Goal: Use online tool/utility: Utilize a website feature to perform a specific function

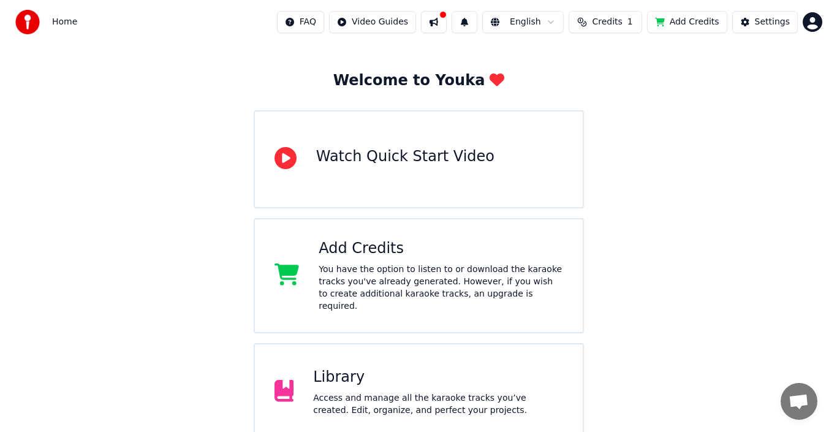
scroll to position [156, 0]
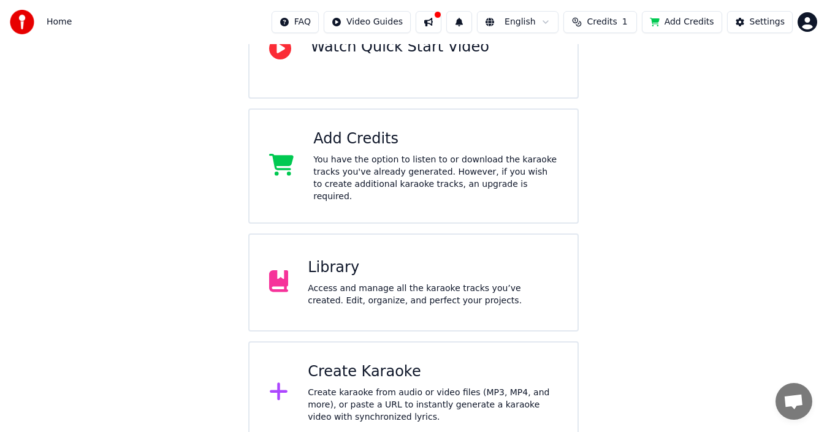
click at [360, 370] on div "Create Karaoke Create karaoke from audio or video files (MP3, MP4, and more), o…" at bounding box center [433, 392] width 250 height 61
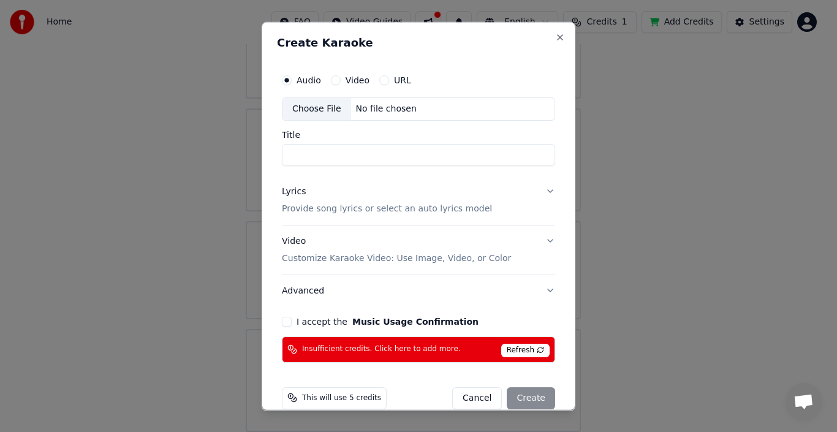
click at [327, 107] on div "Choose File" at bounding box center [317, 108] width 69 height 22
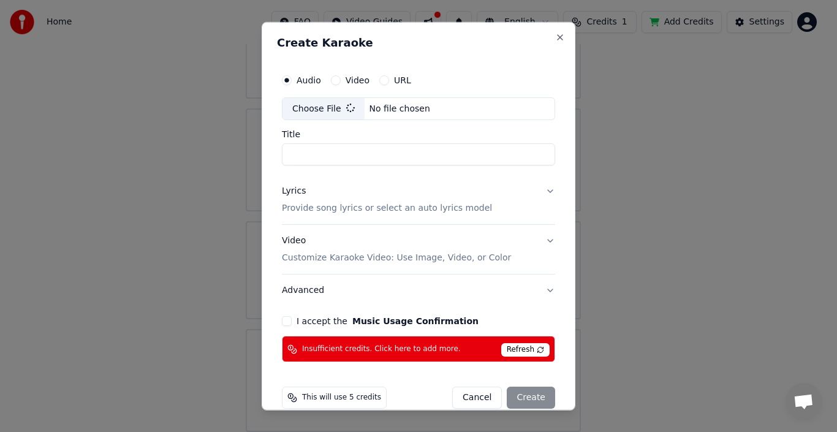
type input "**********"
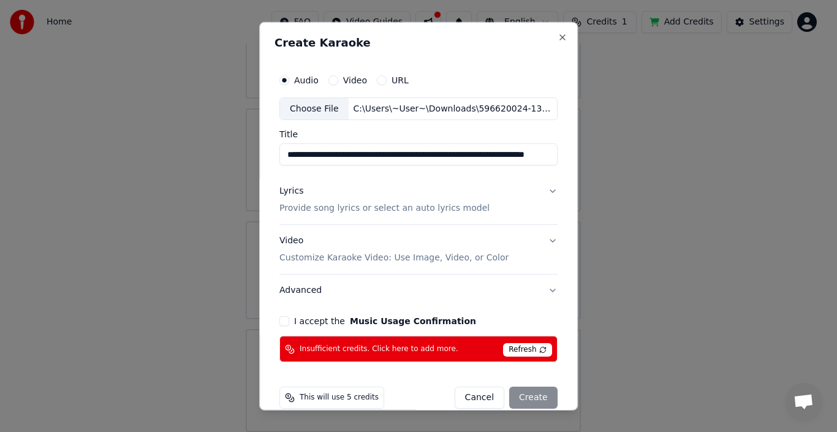
click at [454, 208] on p "Provide song lyrics or select an auto lyrics model" at bounding box center [385, 208] width 210 height 12
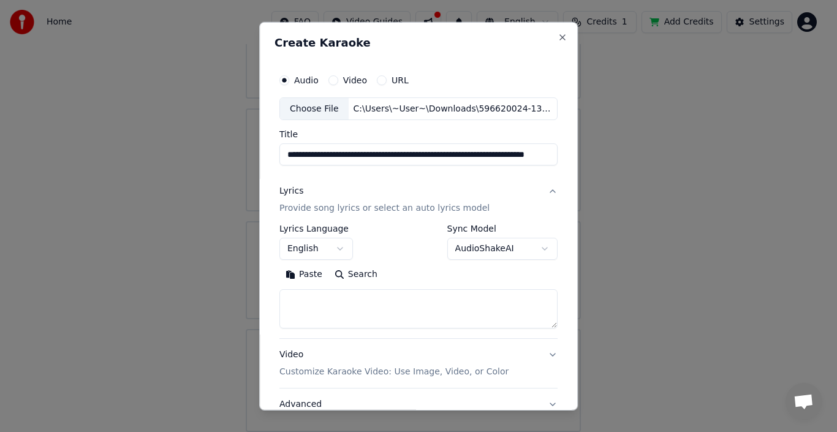
click at [306, 273] on button "Paste" at bounding box center [304, 275] width 49 height 20
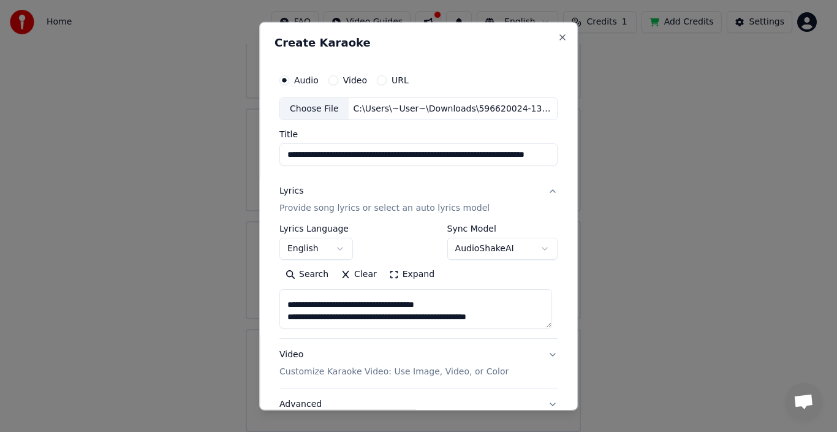
scroll to position [132, 0]
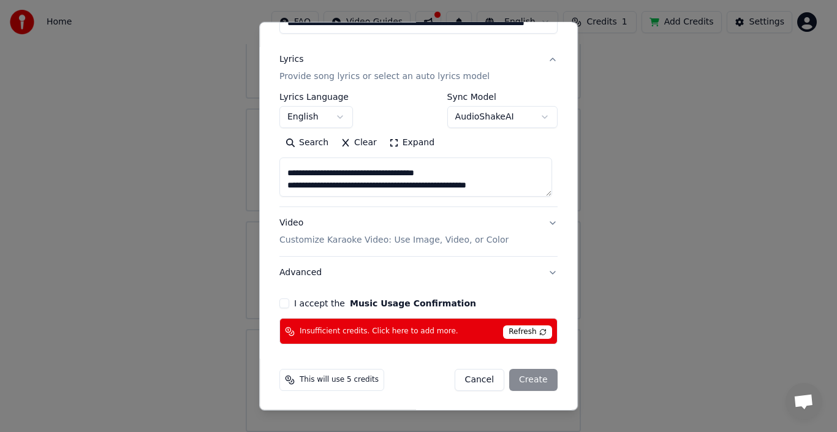
click at [466, 235] on p "Customize Karaoke Video: Use Image, Video, or Color" at bounding box center [394, 240] width 229 height 12
type textarea "**********"
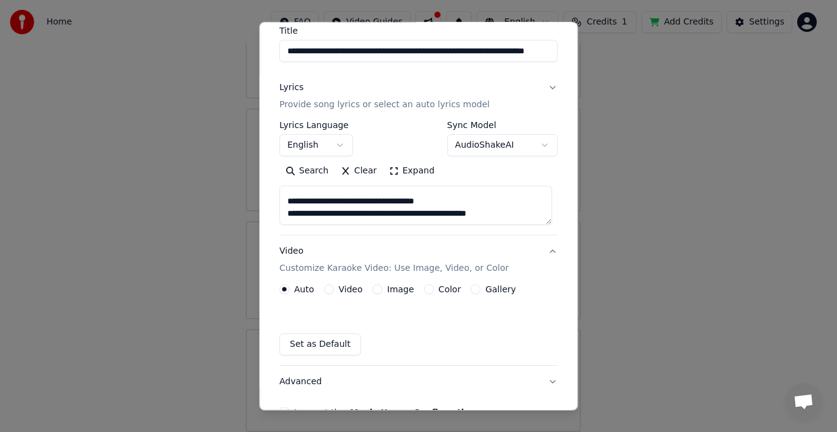
scroll to position [99, 0]
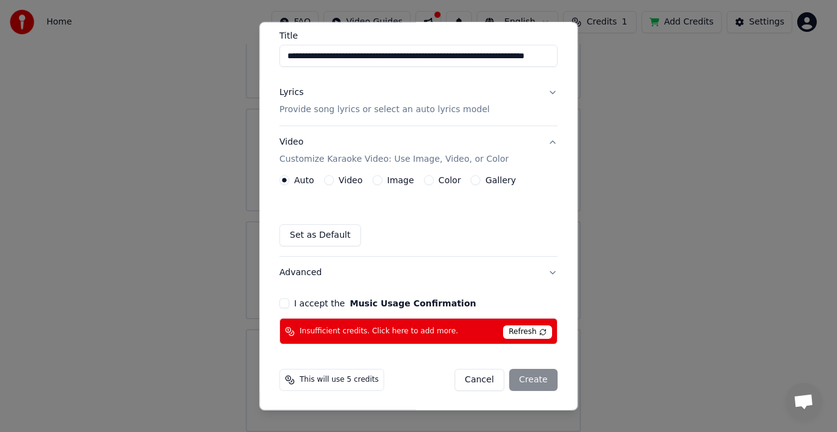
click at [394, 184] on label "Image" at bounding box center [400, 180] width 27 height 9
click at [383, 184] on button "Image" at bounding box center [378, 180] width 10 height 10
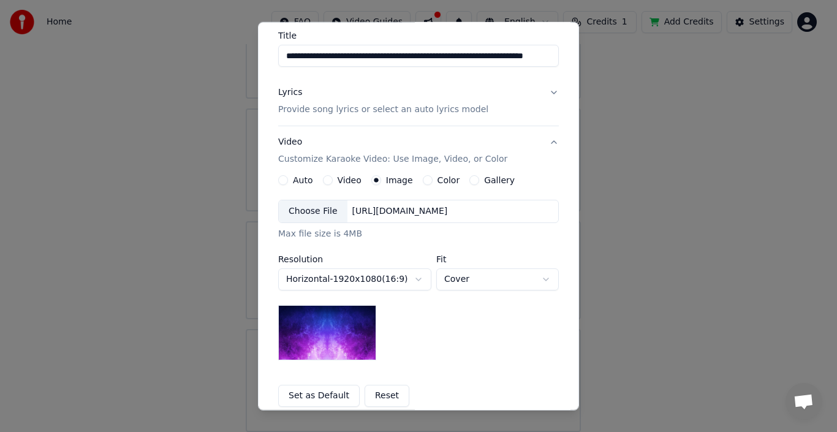
click at [312, 215] on div "Choose File" at bounding box center [313, 211] width 69 height 22
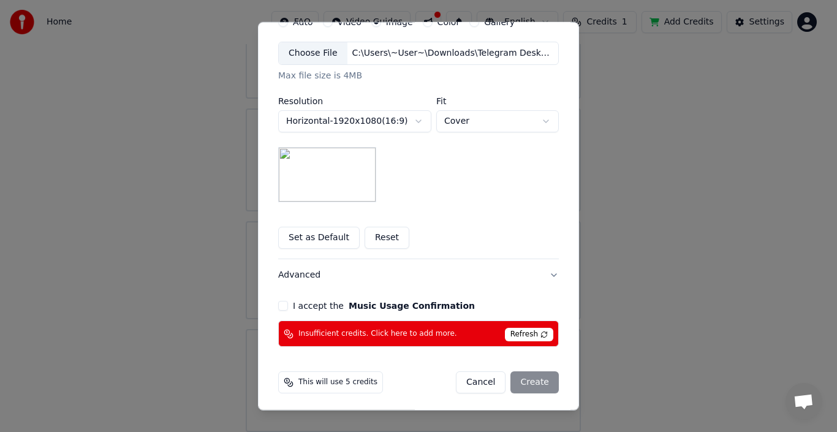
scroll to position [259, 0]
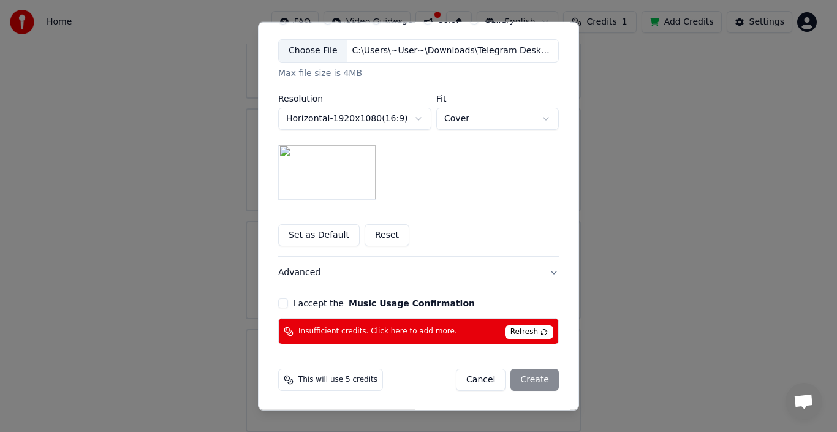
click at [273, 299] on div "**********" at bounding box center [418, 76] width 291 height 546
click at [281, 305] on button "I accept the Music Usage Confirmation" at bounding box center [283, 304] width 10 height 10
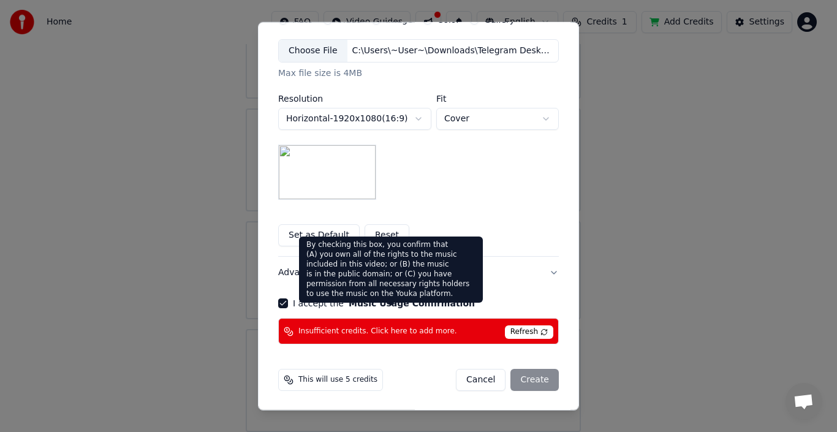
click at [461, 275] on div "By checking this box, you confirm that (A) you own all of the rights to the mus…" at bounding box center [391, 270] width 184 height 66
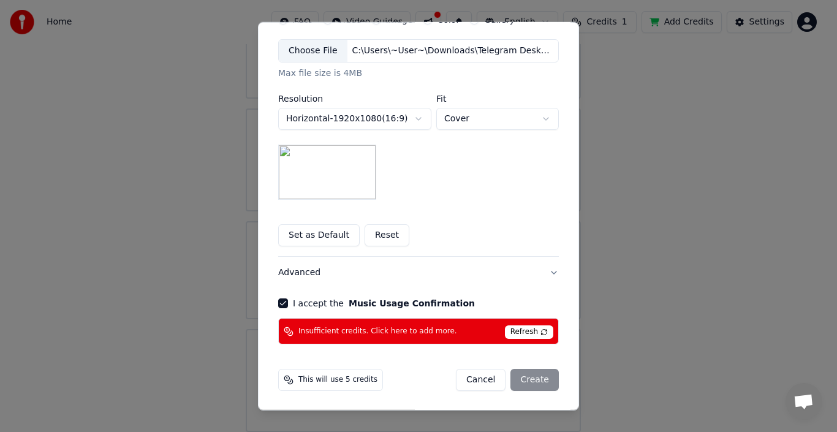
click at [534, 272] on button "Advanced" at bounding box center [418, 273] width 281 height 32
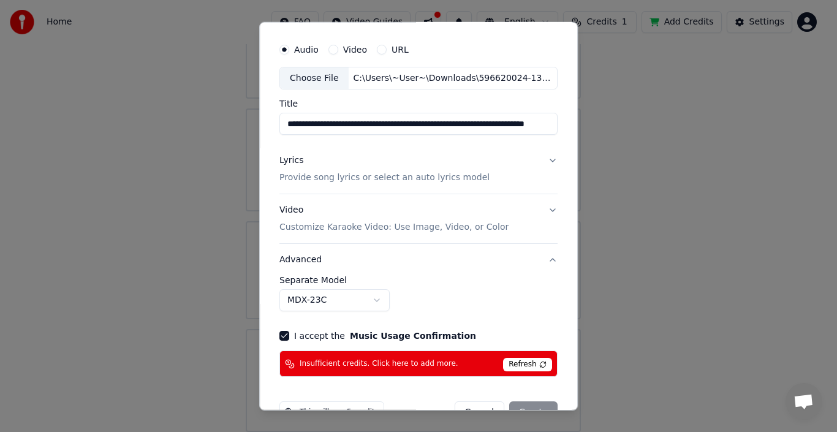
scroll to position [0, 0]
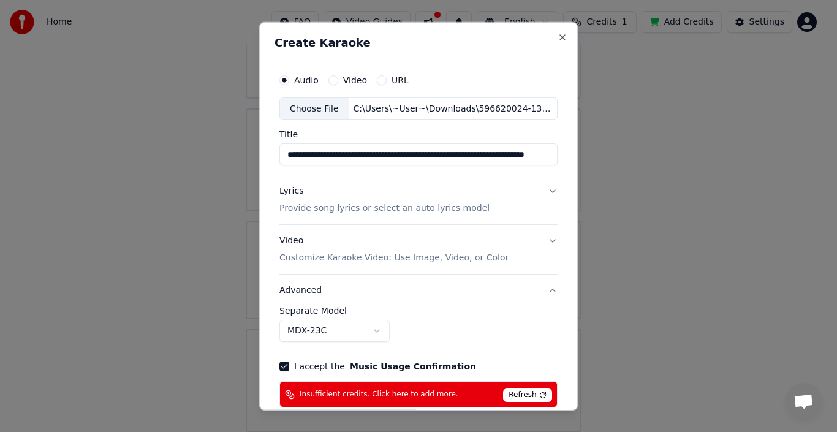
click at [458, 213] on p "Provide song lyrics or select an auto lyrics model" at bounding box center [385, 208] width 210 height 12
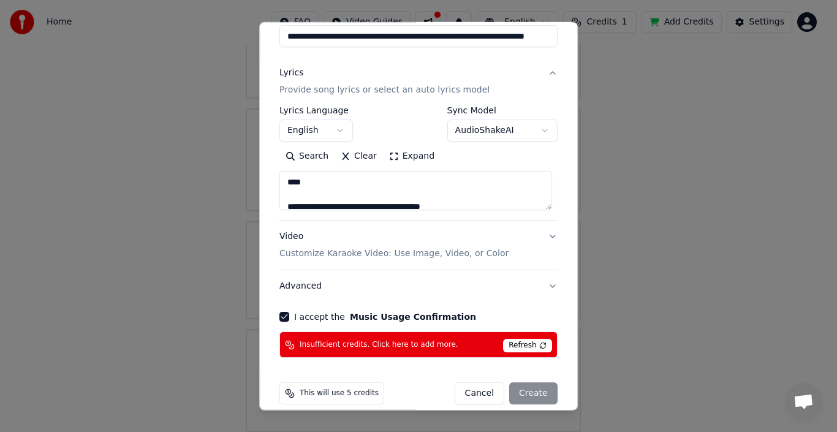
scroll to position [132, 0]
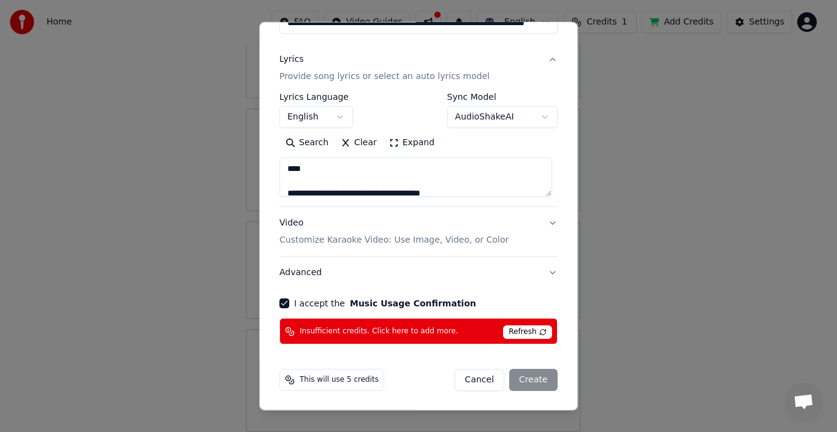
click at [426, 237] on p "Customize Karaoke Video: Use Image, Video, or Color" at bounding box center [394, 240] width 229 height 12
type textarea "**********"
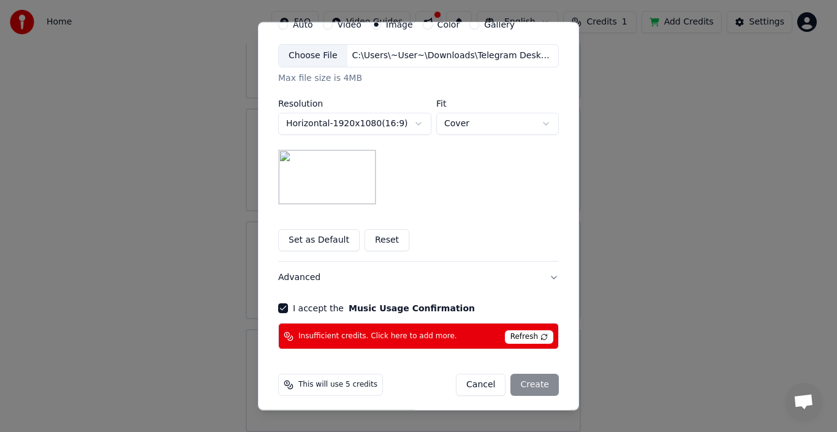
scroll to position [259, 0]
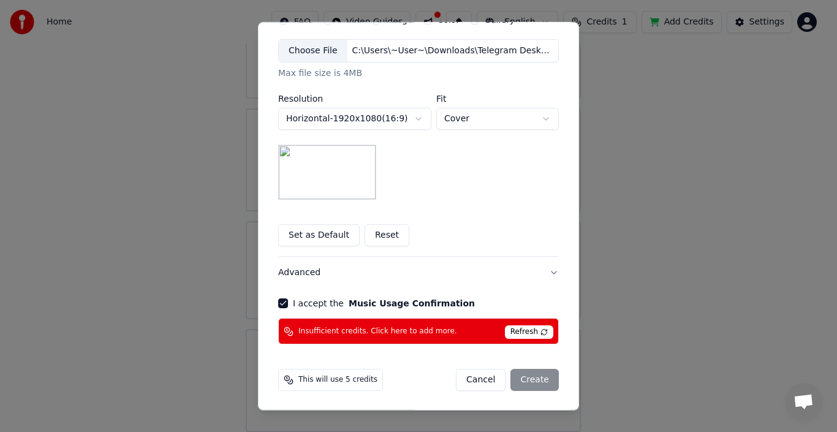
click at [528, 331] on span "Refresh" at bounding box center [529, 332] width 48 height 13
click at [527, 335] on span "Refresh" at bounding box center [529, 332] width 48 height 13
click at [538, 333] on span "Refresh" at bounding box center [529, 332] width 48 height 13
click at [531, 382] on div "Cancel Create" at bounding box center [507, 380] width 103 height 22
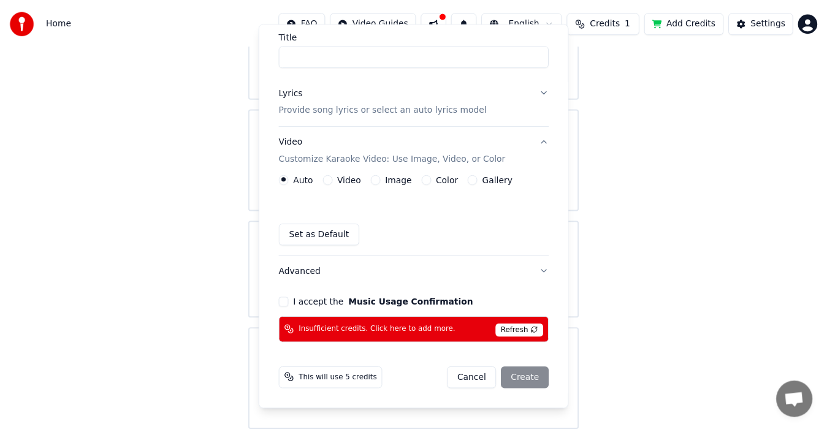
scroll to position [99, 0]
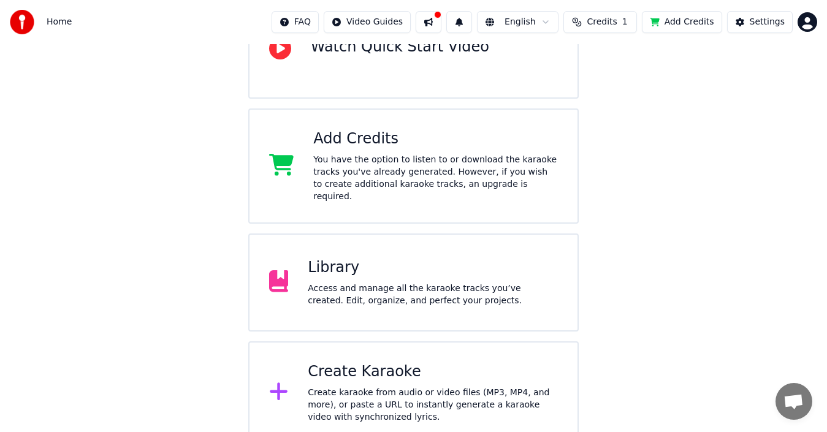
click at [476, 159] on div "You have the option to listen to or download the karaoke tracks you've already …" at bounding box center [435, 178] width 245 height 49
